Goal: Transaction & Acquisition: Purchase product/service

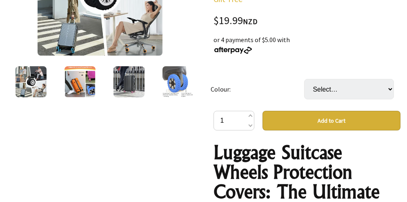
scroll to position [212, 0]
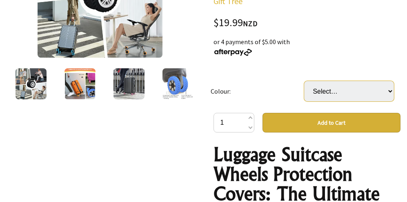
click at [390, 90] on select "Select… 🔥Black Blue Orange Purple Pink Gray Yellow" at bounding box center [348, 91] width 89 height 20
select select "🔥Black"
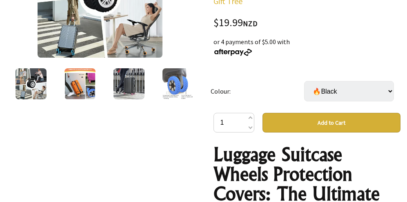
click at [390, 91] on select "Select… 🔥Black Blue Orange Purple Pink Gray Yellow" at bounding box center [348, 91] width 89 height 20
select select "Gray"
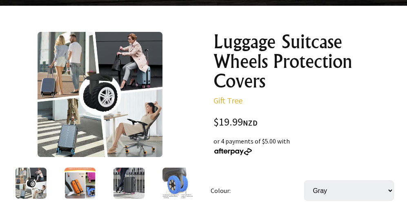
scroll to position [0, 0]
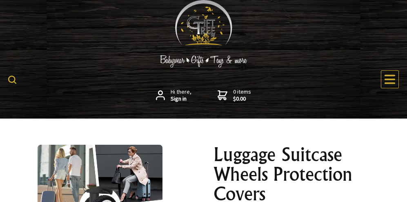
click at [12, 79] on img at bounding box center [12, 79] width 8 height 8
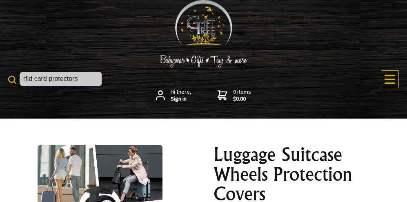
type input "rfid card protectors"
